Goal: Information Seeking & Learning: Find specific fact

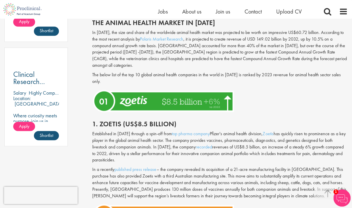
scroll to position [431, 0]
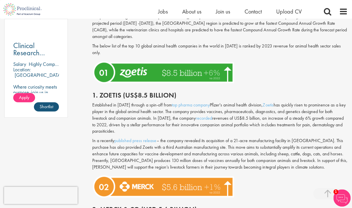
click at [169, 59] on img at bounding box center [164, 72] width 144 height 26
click at [174, 101] on link "top pharma company" at bounding box center [191, 104] width 38 height 6
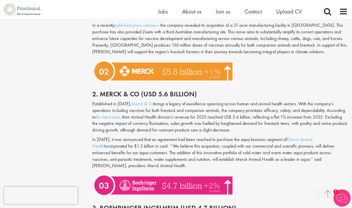
scroll to position [575, 0]
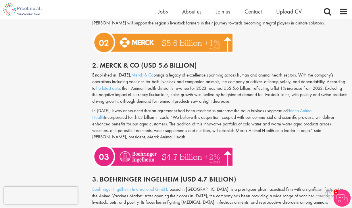
click at [178, 33] on img at bounding box center [164, 42] width 144 height 26
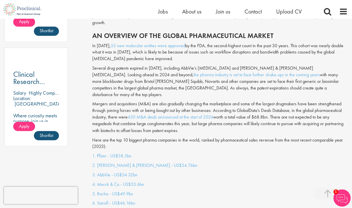
scroll to position [431, 0]
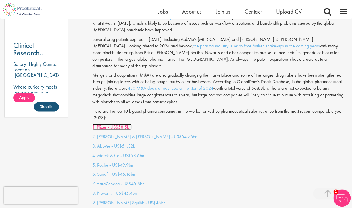
click at [126, 124] on link "1. Pfizer - US$58.5bn" at bounding box center [111, 127] width 39 height 6
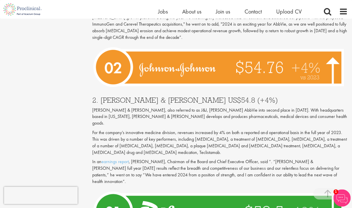
scroll to position [1976, 0]
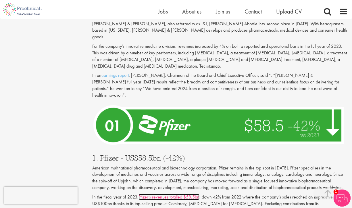
click at [173, 194] on link "Pfizer’s revenues totalled $58.5bn" at bounding box center [169, 197] width 61 height 6
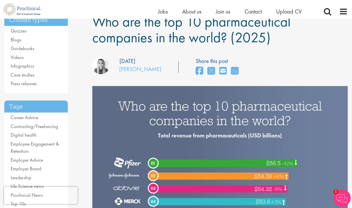
scroll to position [0, 0]
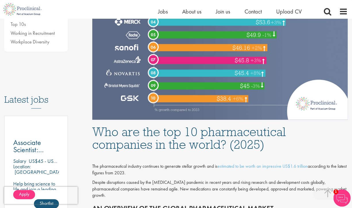
scroll to position [57, 0]
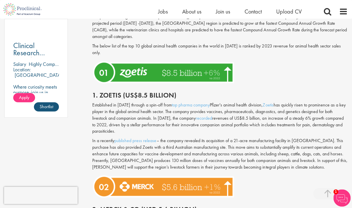
scroll to position [517, 0]
